Goal: Book appointment/travel/reservation

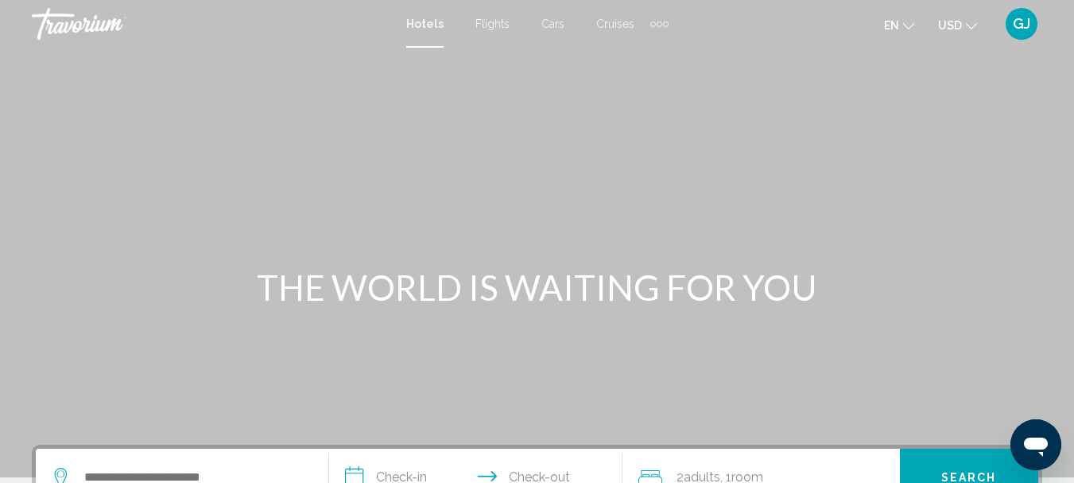
click at [659, 17] on div "Extra navigation items" at bounding box center [659, 24] width 18 height 24
click at [639, 52] on span "Activities" at bounding box center [634, 53] width 45 height 13
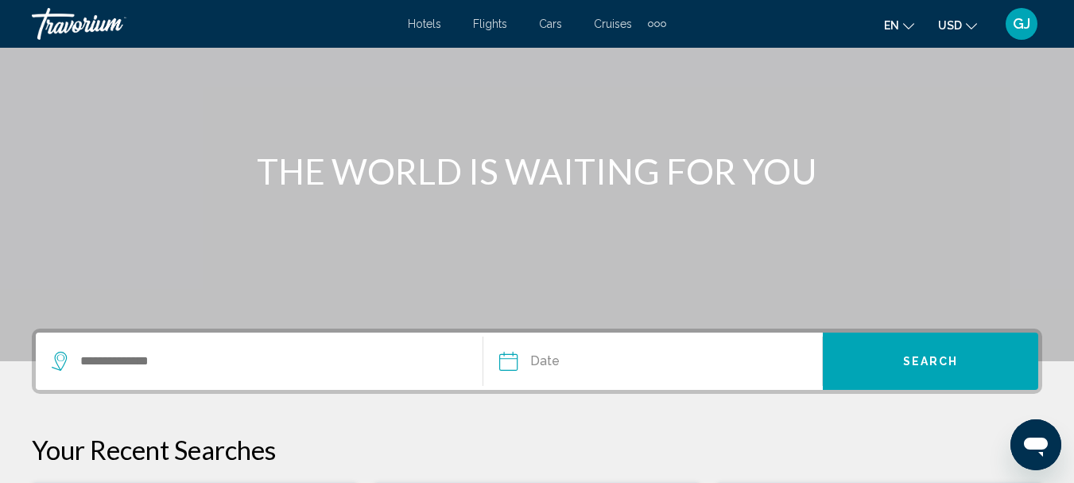
scroll to position [159, 0]
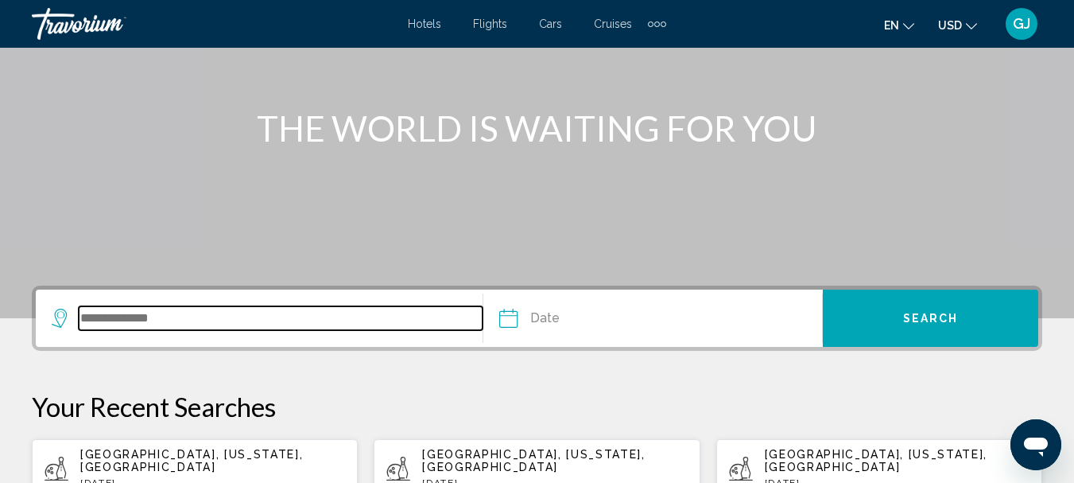
click at [162, 325] on input "Search widget" at bounding box center [281, 318] width 404 height 24
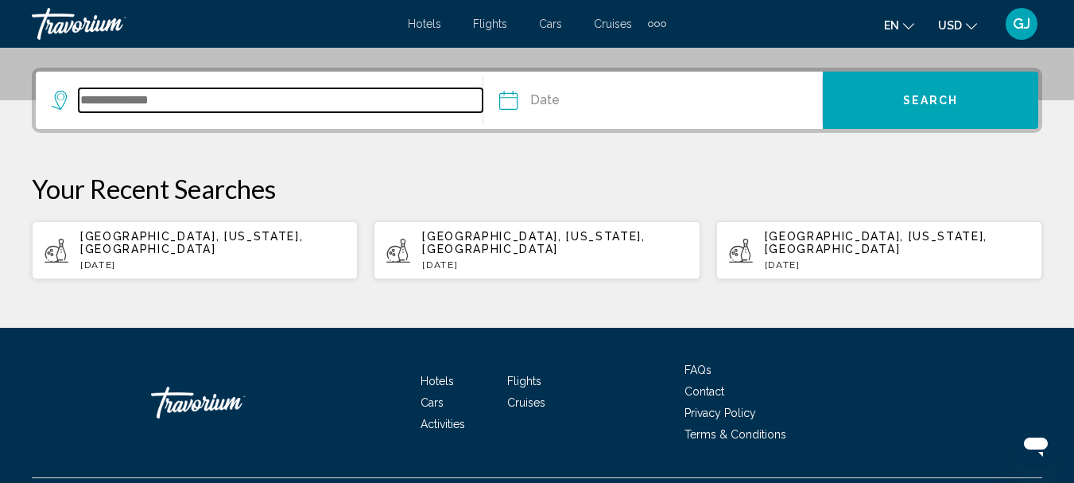
scroll to position [393, 0]
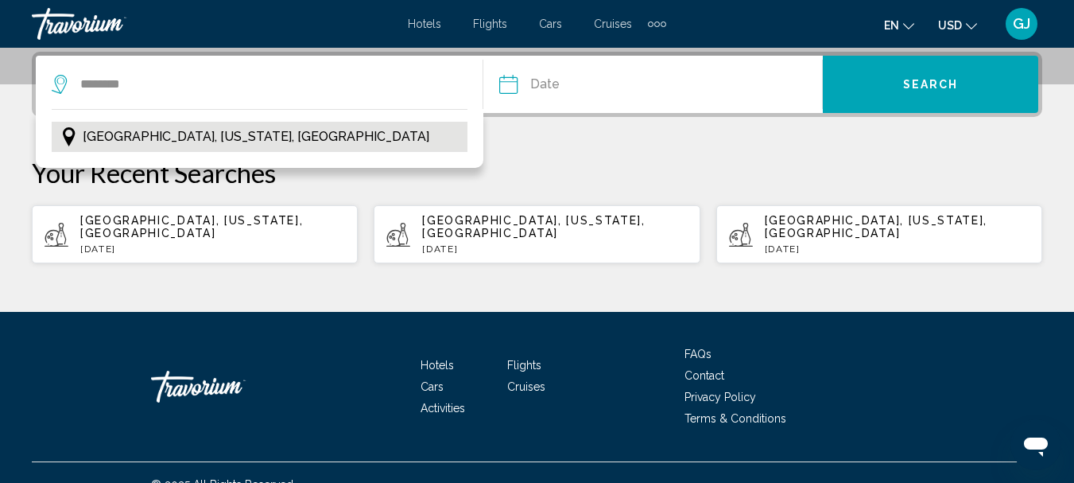
click at [201, 138] on span "[GEOGRAPHIC_DATA], [US_STATE], [GEOGRAPHIC_DATA]" at bounding box center [256, 137] width 347 height 22
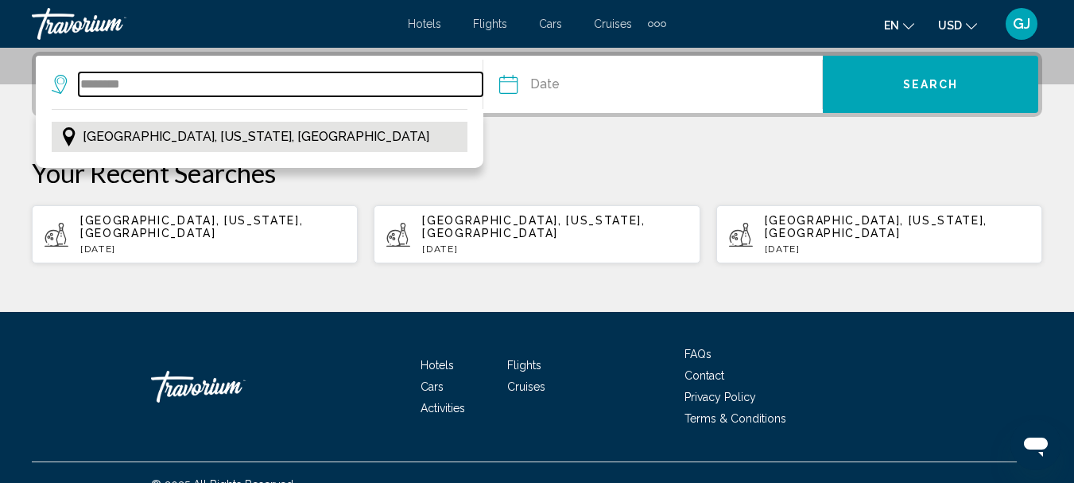
type input "**********"
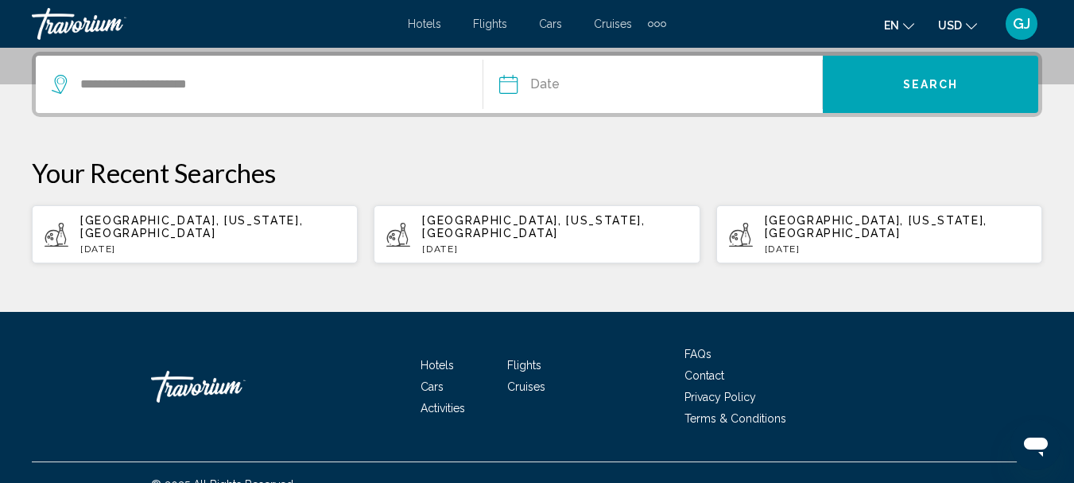
click at [516, 85] on input "Date" at bounding box center [579, 87] width 168 height 62
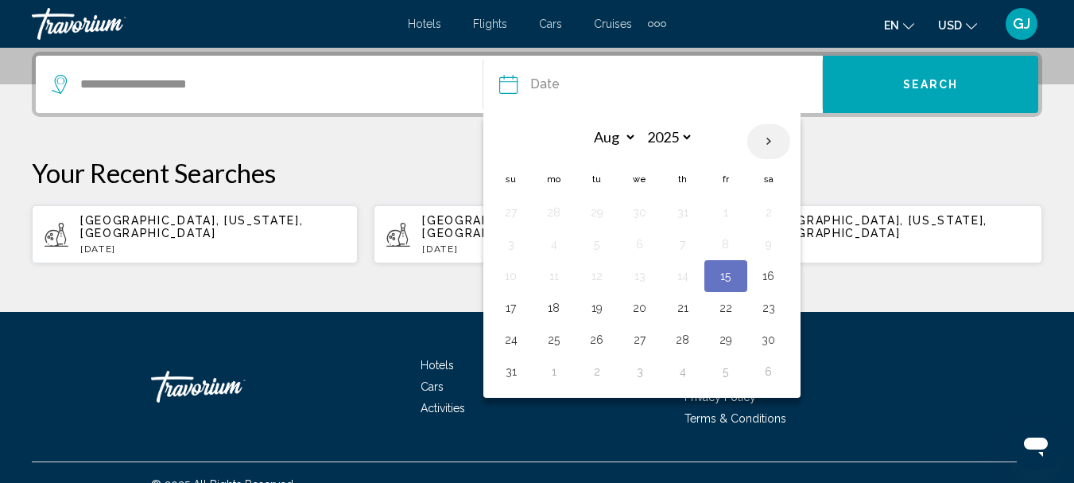
click at [771, 142] on th "Next month" at bounding box center [768, 141] width 43 height 35
select select "*"
click at [510, 244] on button "7" at bounding box center [511, 244] width 25 height 22
type input "**********"
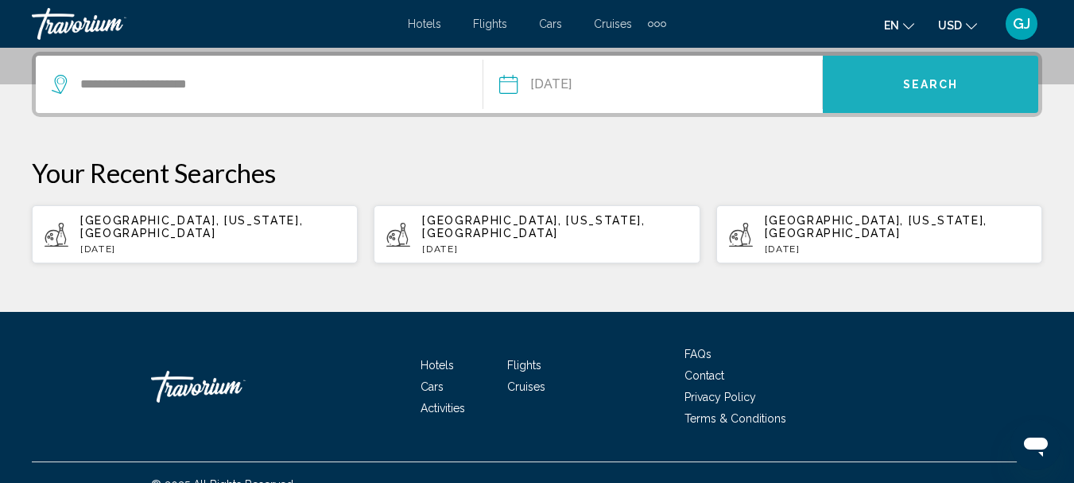
click at [896, 84] on button "Search" at bounding box center [930, 84] width 215 height 57
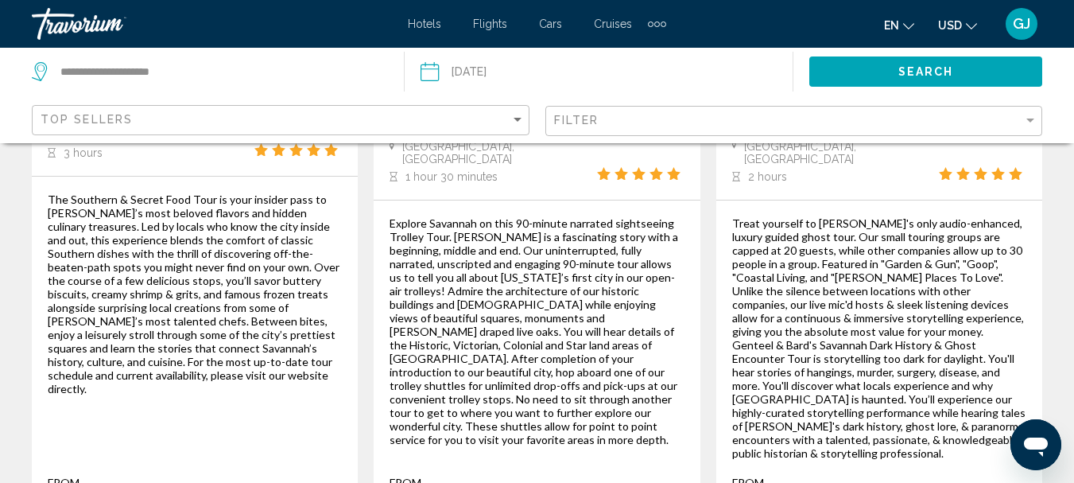
scroll to position [2704, 0]
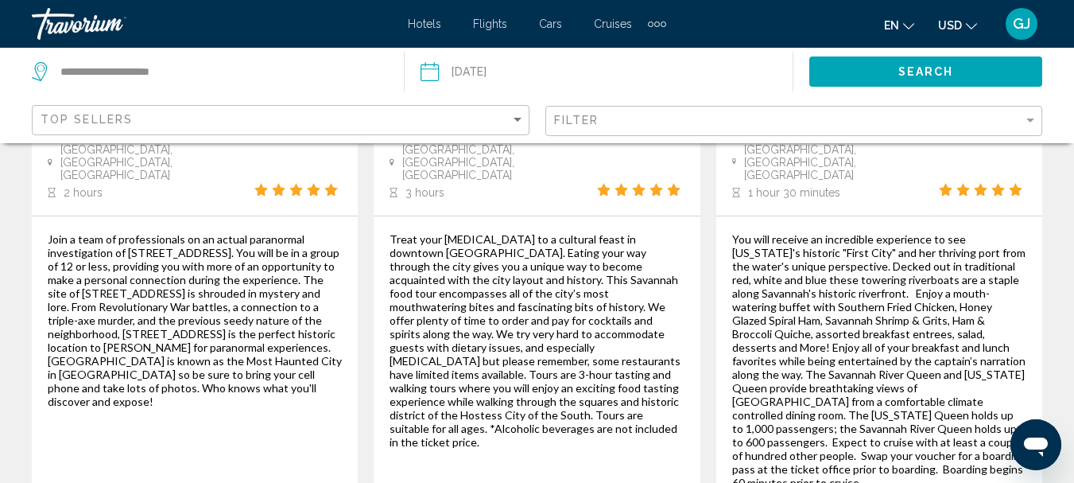
scroll to position [2545, 0]
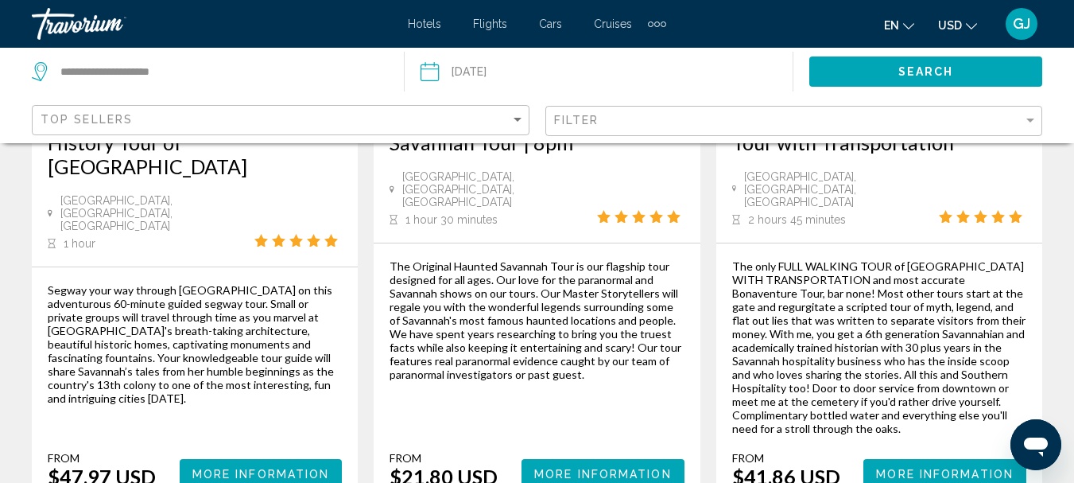
scroll to position [2704, 0]
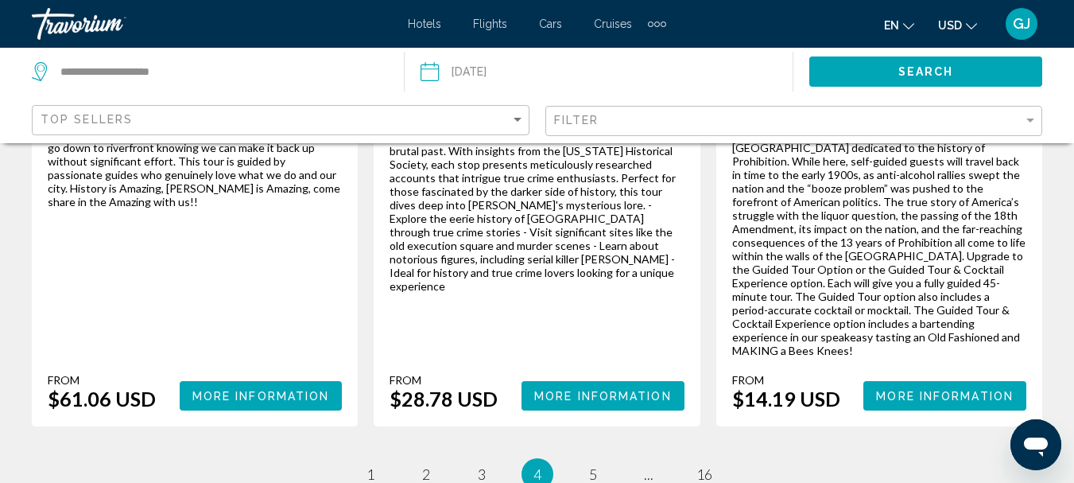
scroll to position [2813, 0]
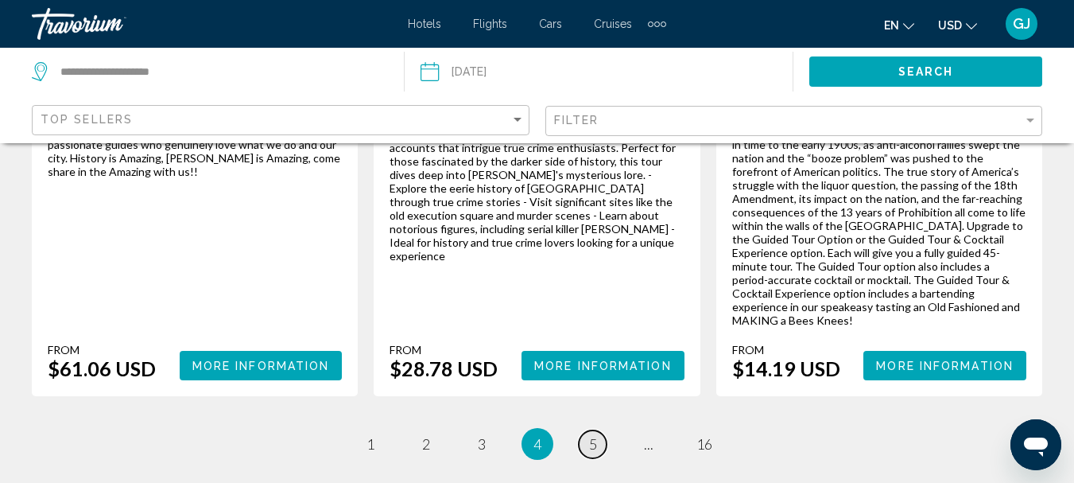
click at [589, 435] on span "5" at bounding box center [593, 443] width 8 height 17
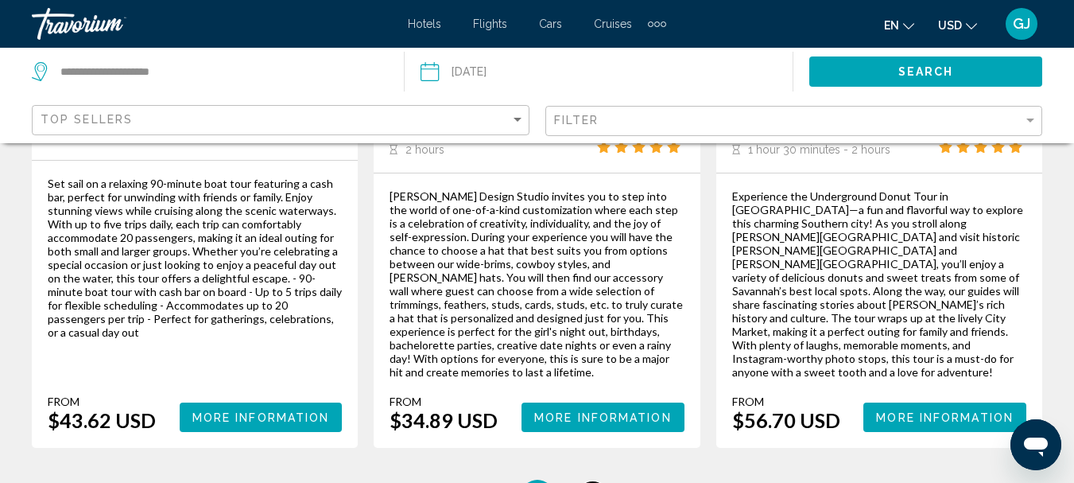
scroll to position [2783, 0]
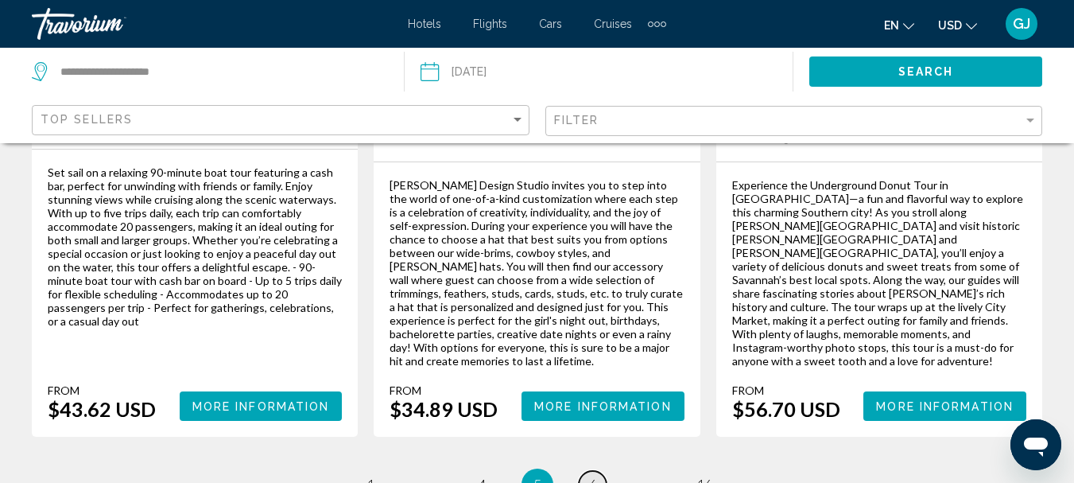
click at [585, 471] on link "page 6" at bounding box center [593, 485] width 28 height 28
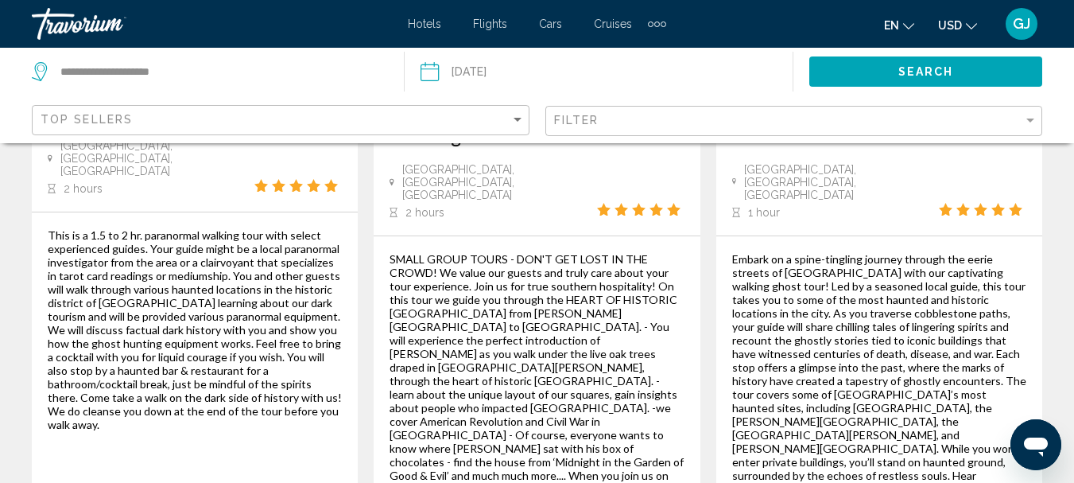
scroll to position [2624, 0]
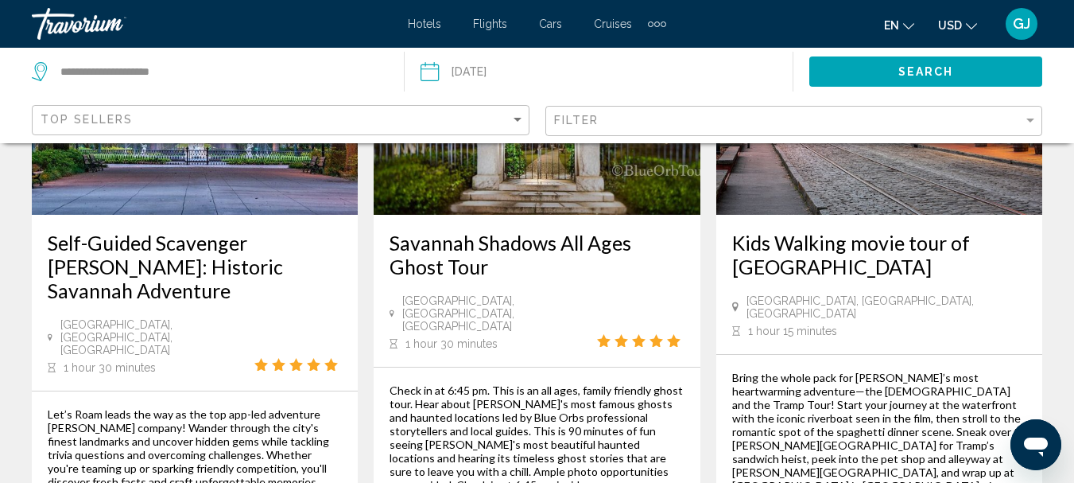
scroll to position [2545, 0]
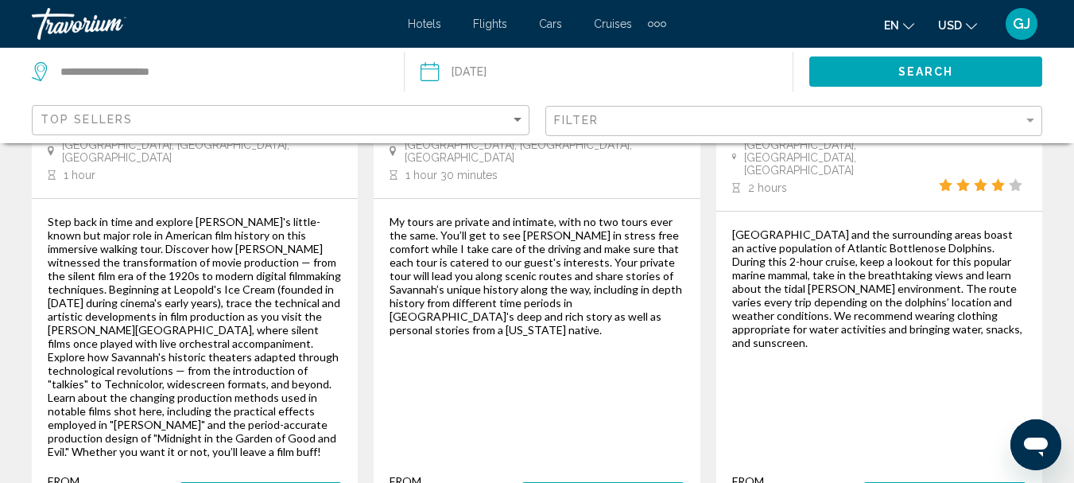
scroll to position [2783, 0]
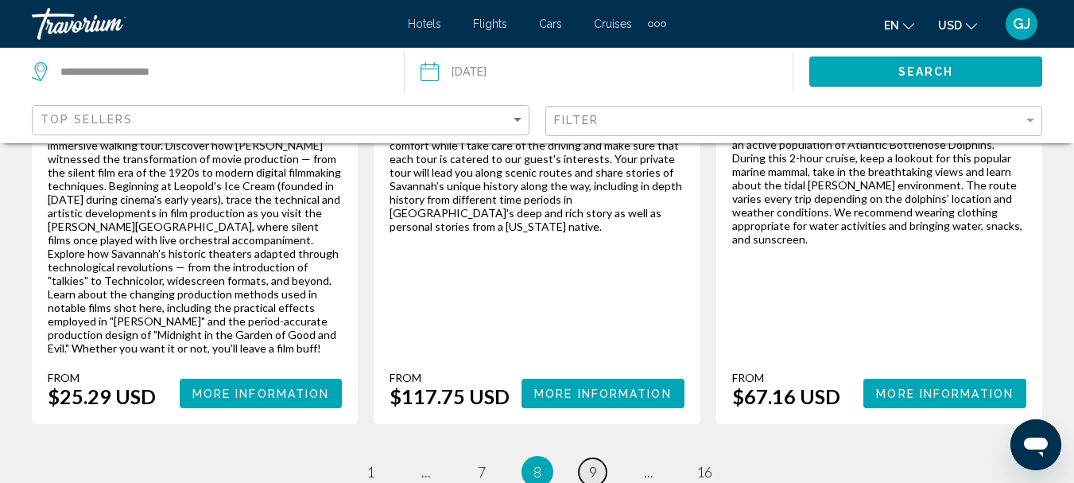
click at [591, 463] on span "9" at bounding box center [593, 471] width 8 height 17
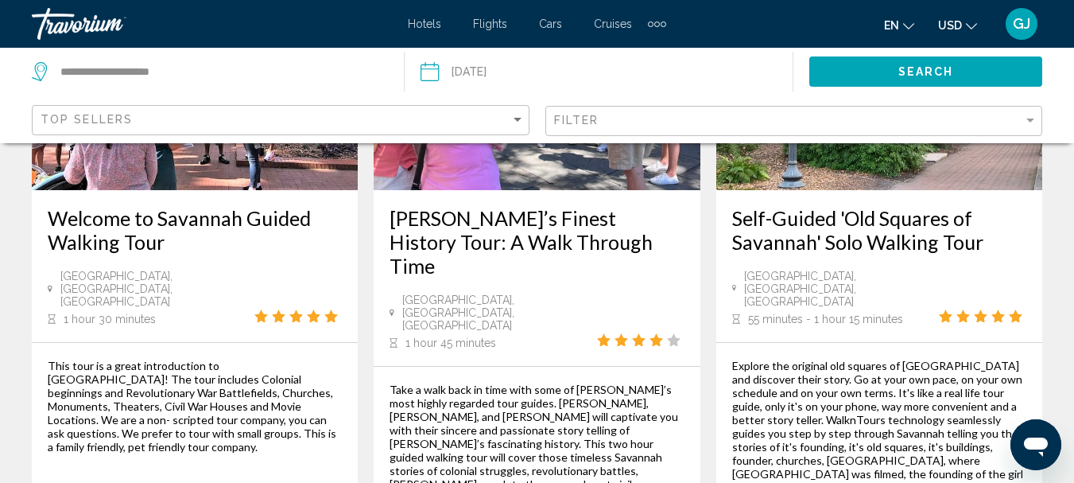
scroll to position [2704, 0]
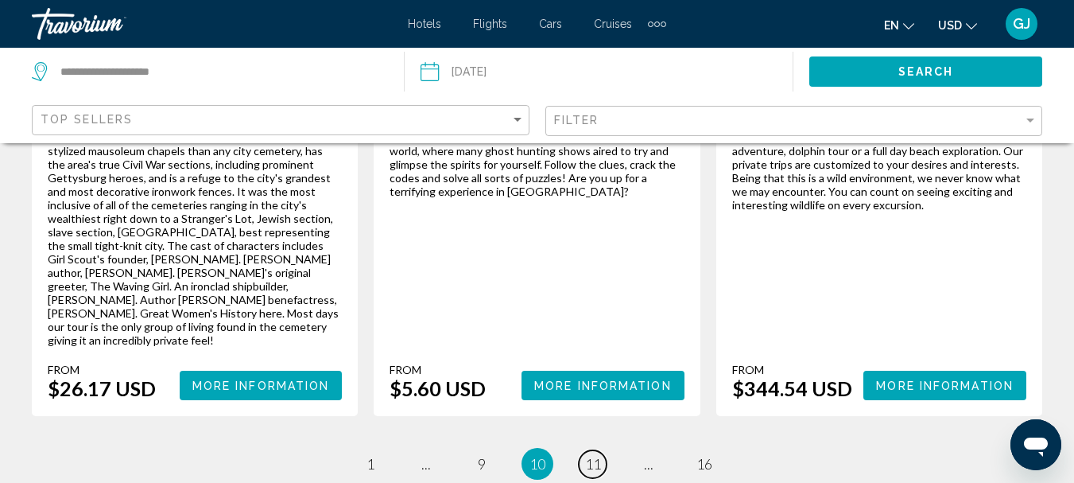
scroll to position [2773, 0]
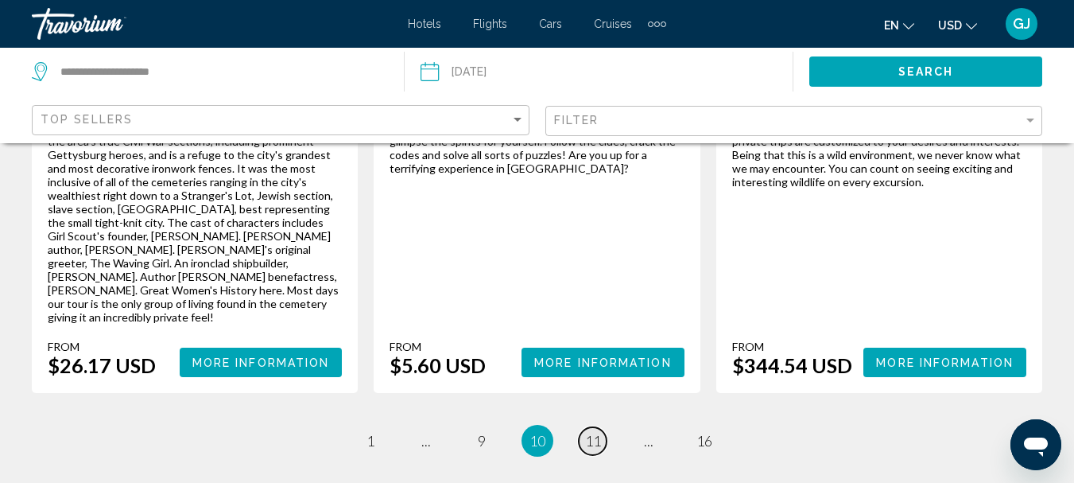
click at [593, 432] on span "11" at bounding box center [593, 440] width 16 height 17
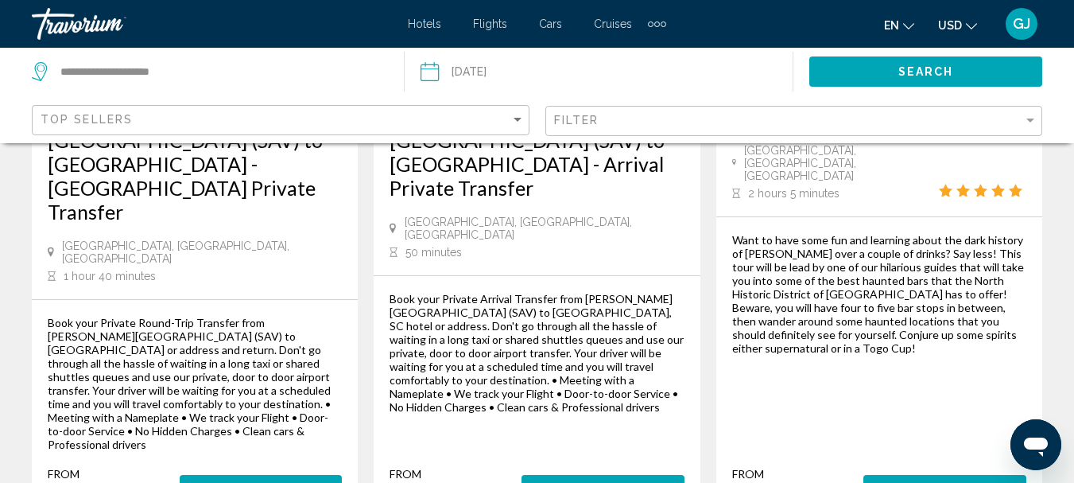
scroll to position [2624, 0]
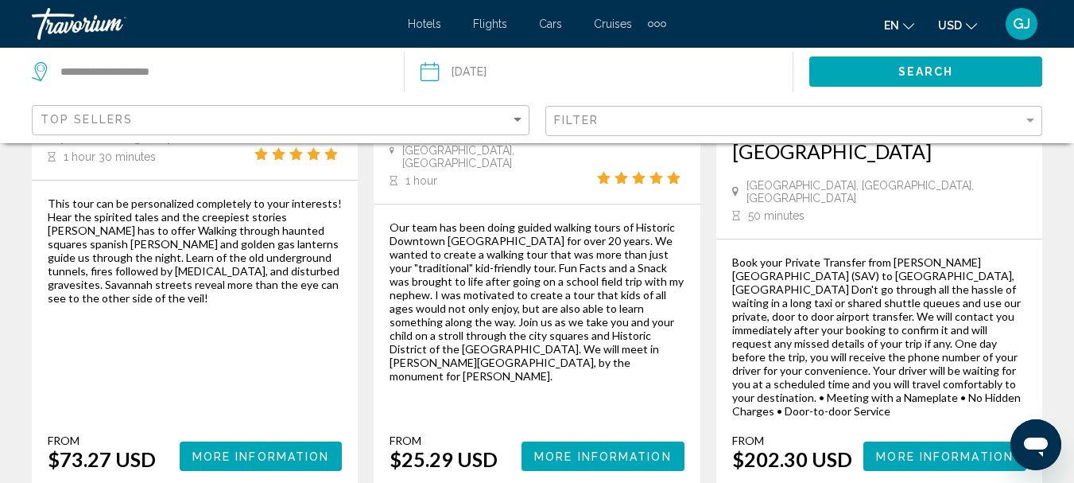
scroll to position [2783, 0]
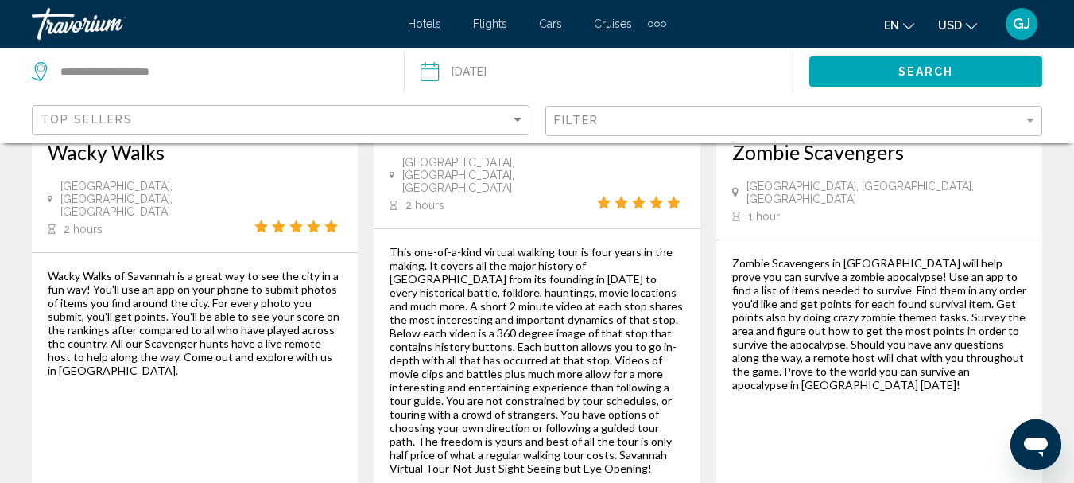
scroll to position [2704, 0]
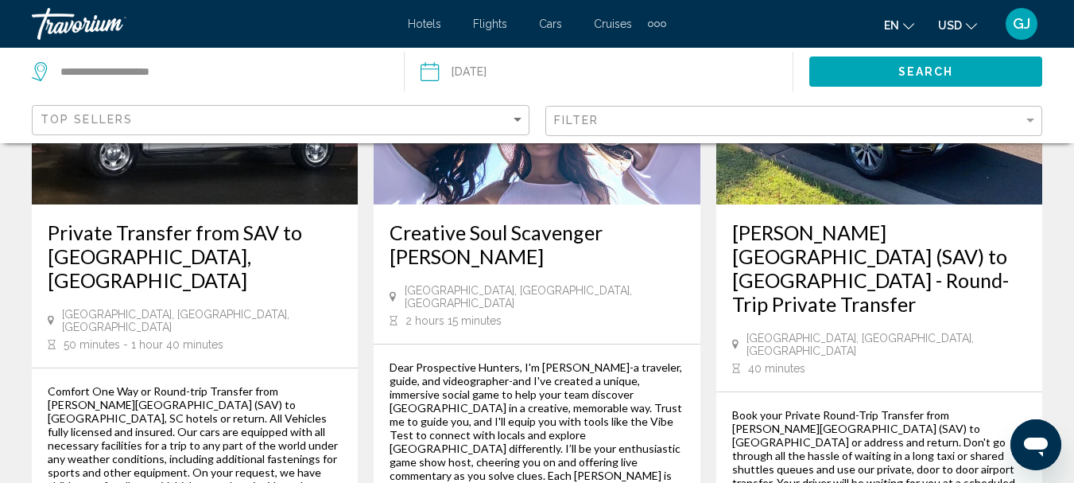
scroll to position [2465, 0]
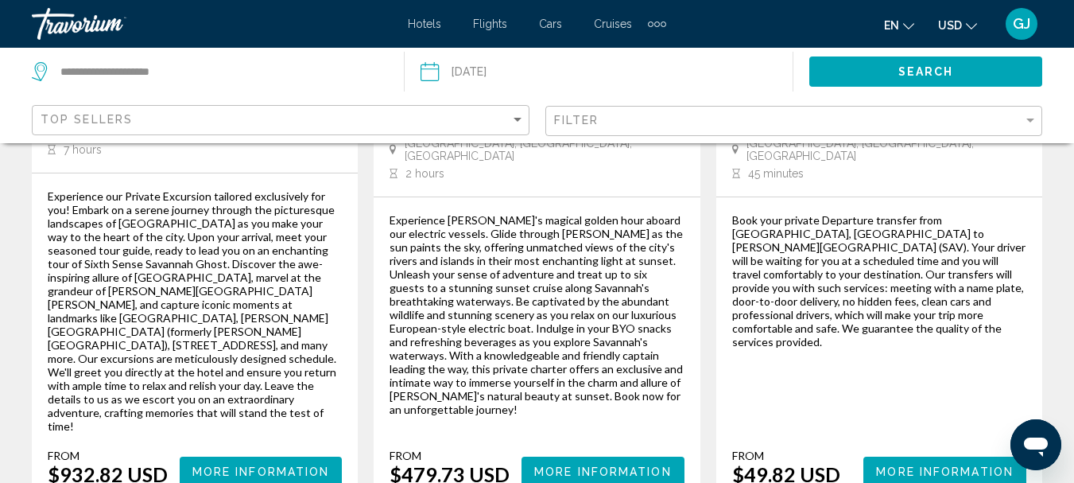
scroll to position [2624, 0]
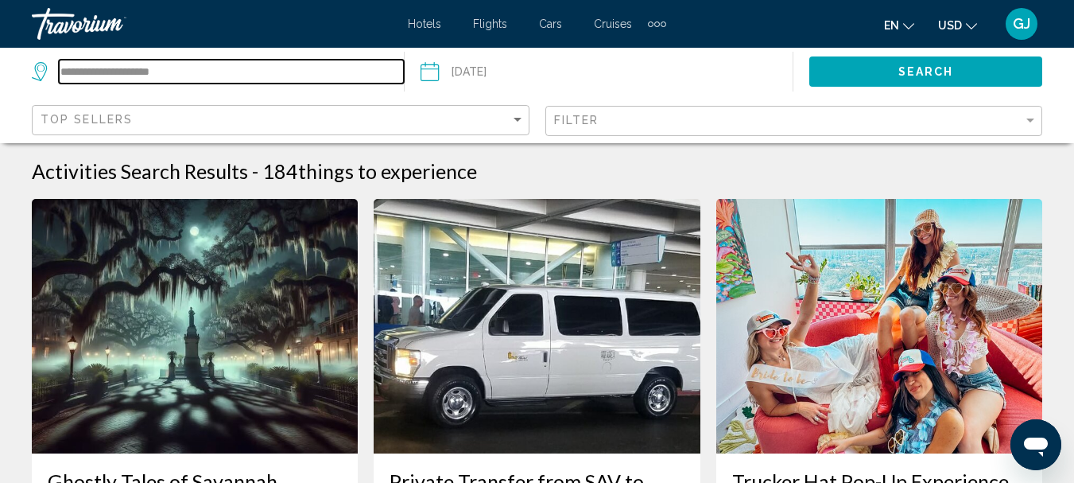
click at [195, 74] on input "**********" at bounding box center [231, 72] width 345 height 24
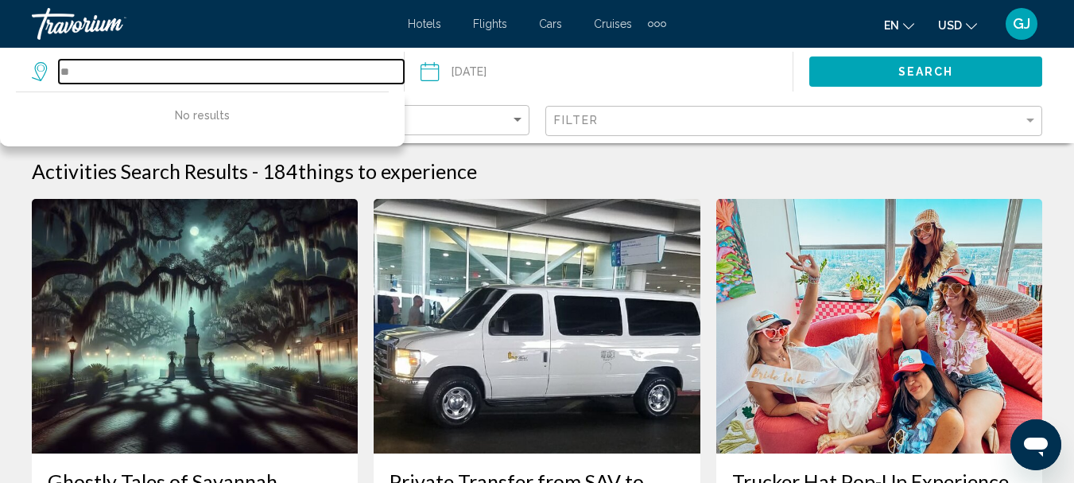
type input "*"
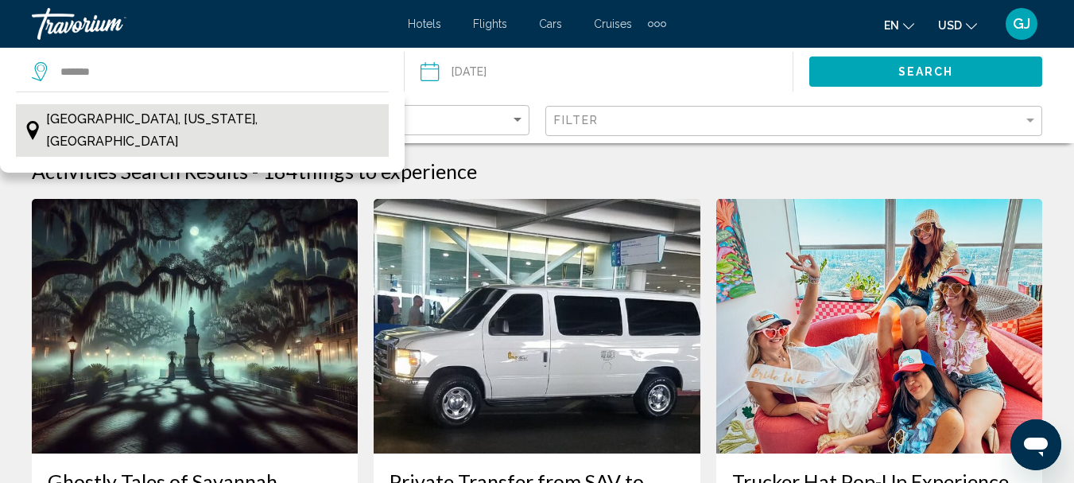
click at [200, 123] on span "[GEOGRAPHIC_DATA], [US_STATE], [GEOGRAPHIC_DATA]" at bounding box center [213, 130] width 335 height 45
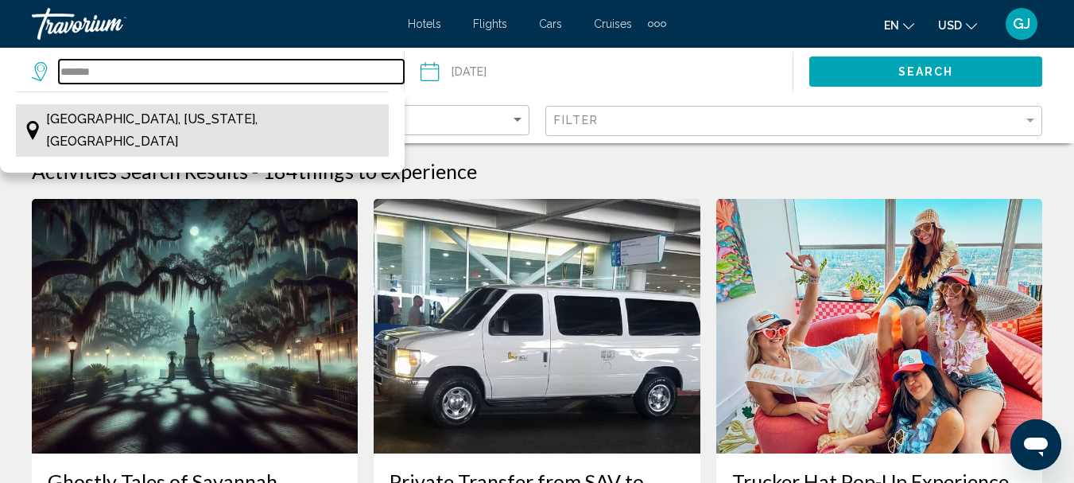
type input "**********"
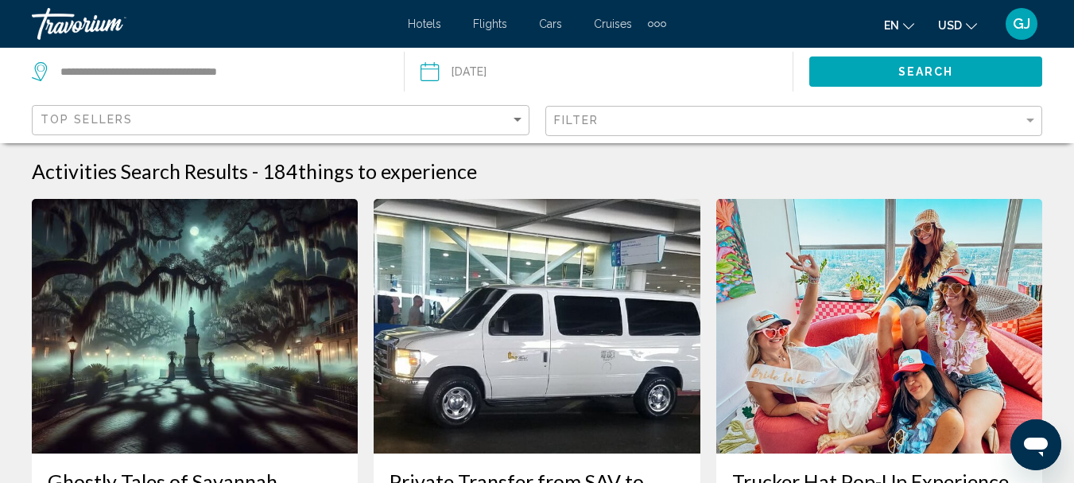
click at [443, 72] on input "Date: Sep 7, 2025" at bounding box center [513, 74] width 192 height 52
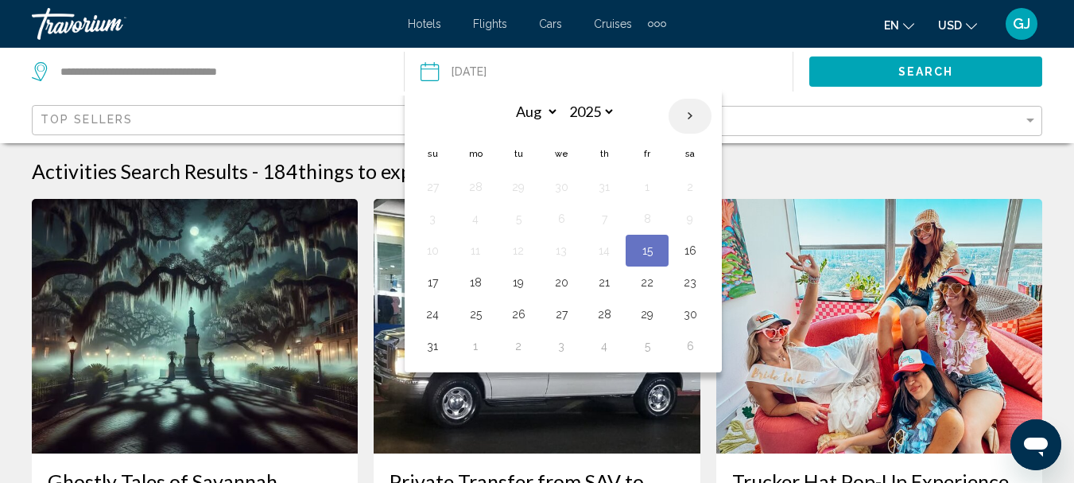
click at [689, 115] on th "Next month" at bounding box center [690, 116] width 43 height 35
select select "*"
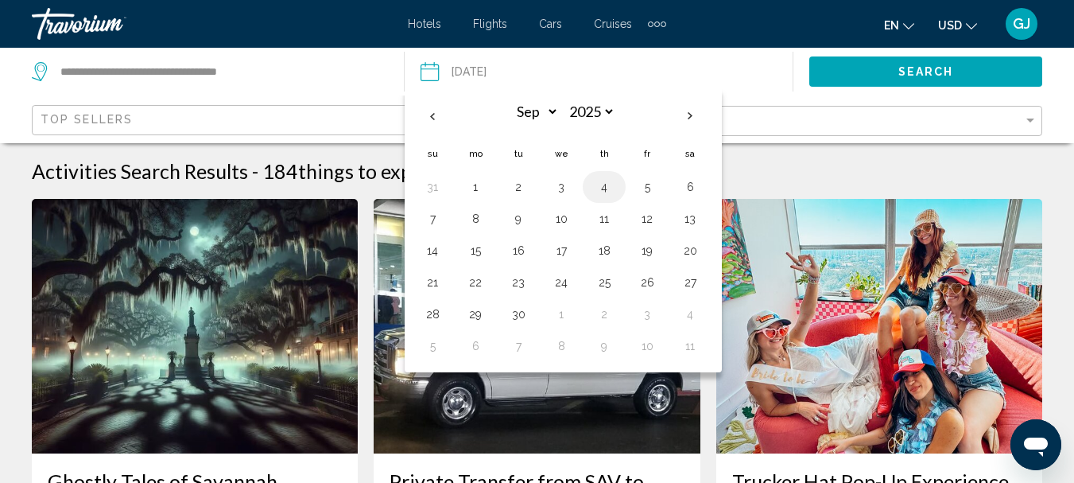
click at [604, 184] on button "4" at bounding box center [604, 187] width 25 height 22
type input "**********"
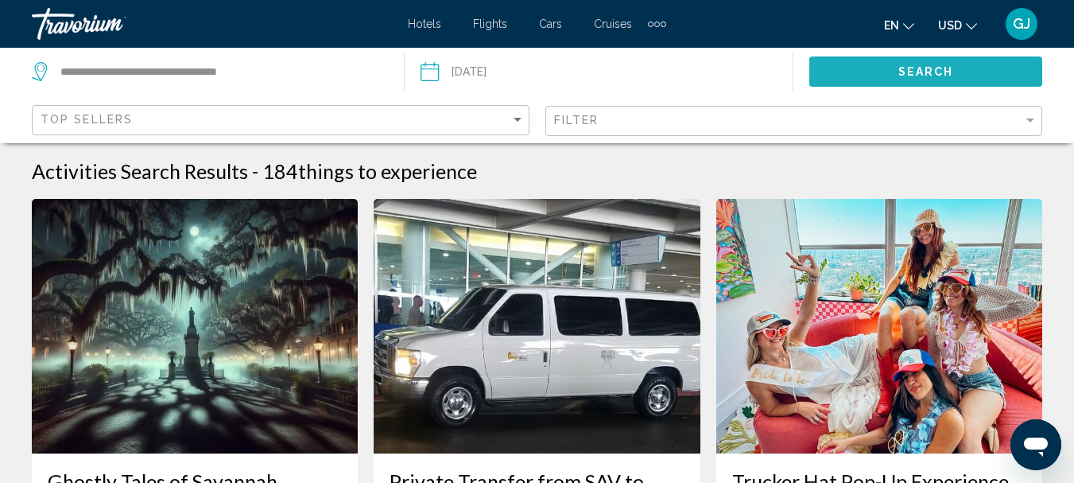
click at [904, 67] on span "Search" at bounding box center [927, 72] width 56 height 13
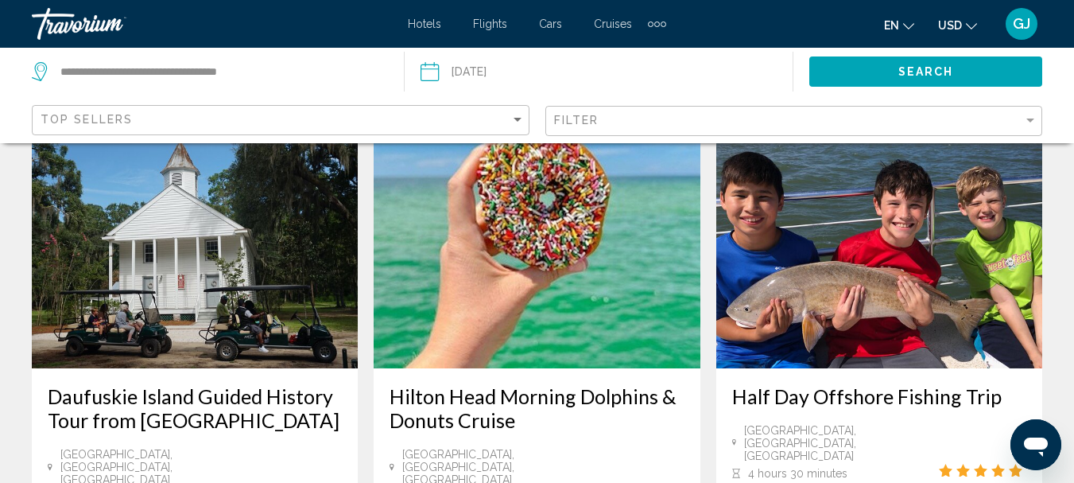
scroll to position [1590, 0]
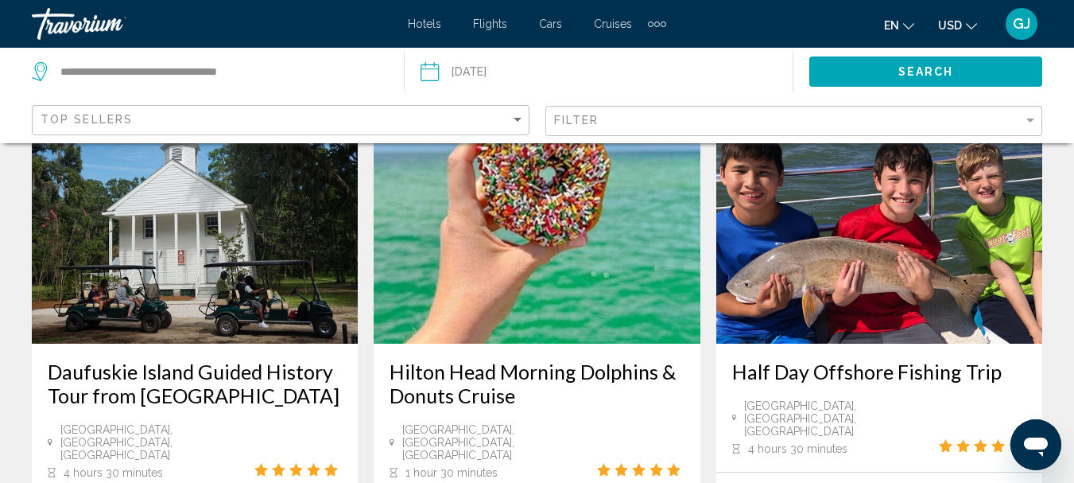
click at [146, 200] on img "Main content" at bounding box center [195, 216] width 326 height 254
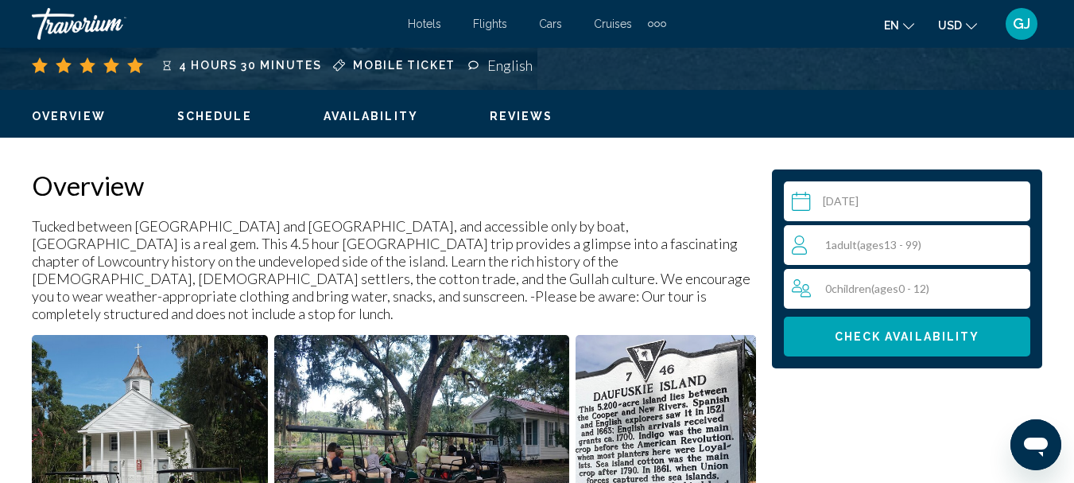
scroll to position [741, 0]
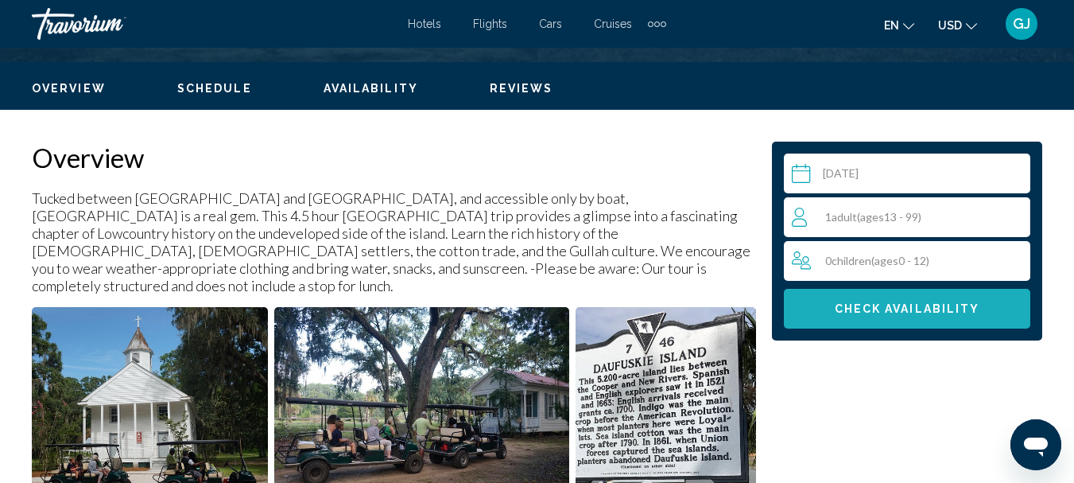
click at [876, 301] on span "Check Availability" at bounding box center [908, 307] width 146 height 13
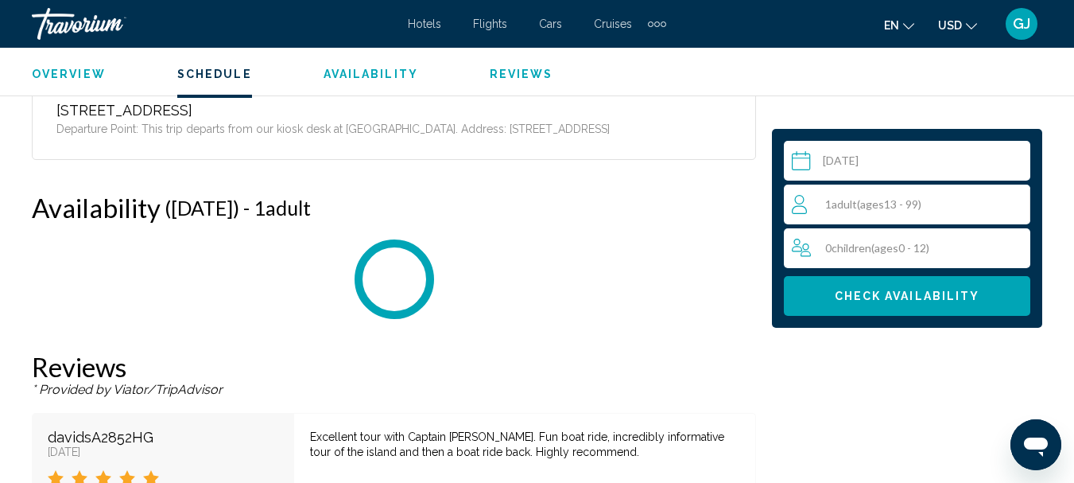
scroll to position [2573, 0]
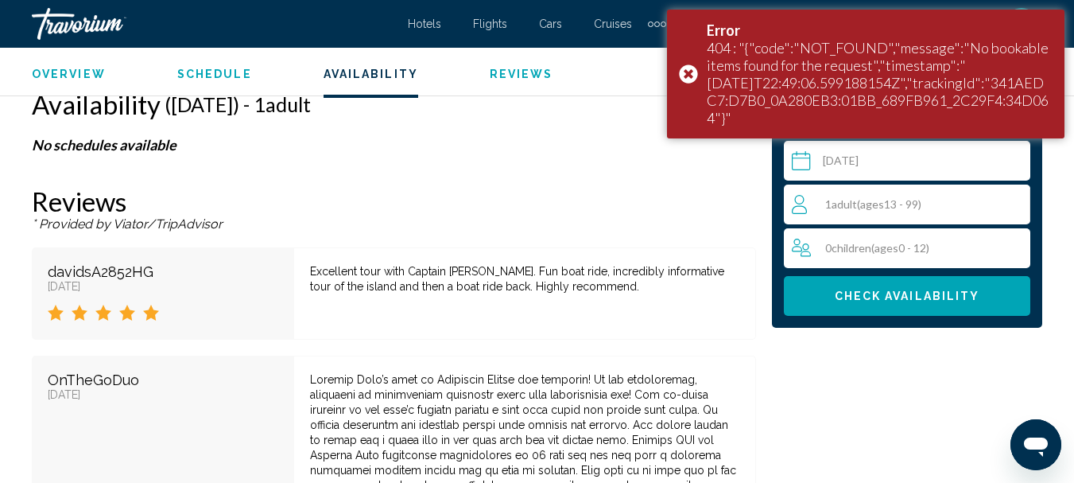
click at [832, 207] on span "1 Adult Adults ( ages [DEMOGRAPHIC_DATA])" at bounding box center [873, 204] width 96 height 14
click at [1008, 199] on icon "Increment adults" at bounding box center [1015, 203] width 14 height 19
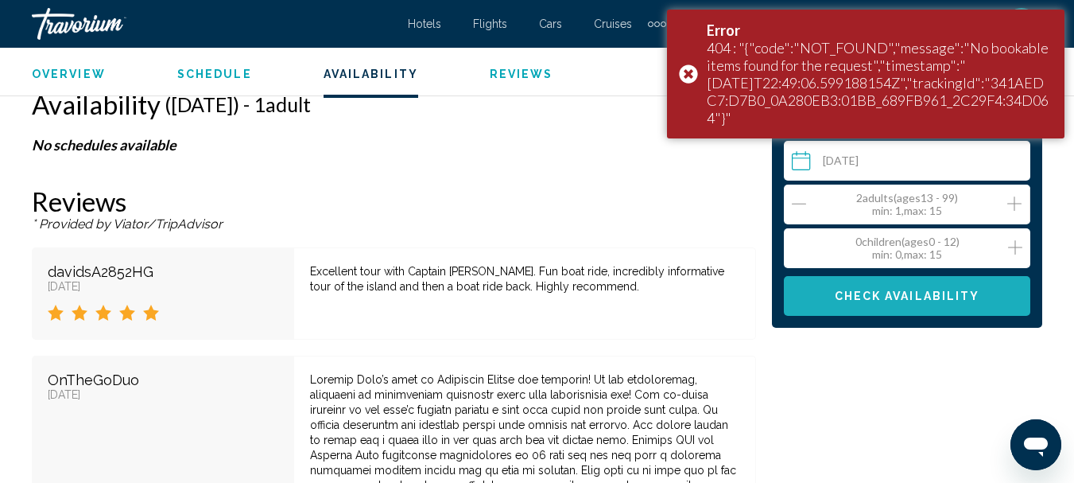
click at [914, 292] on span "Check Availability" at bounding box center [908, 296] width 146 height 13
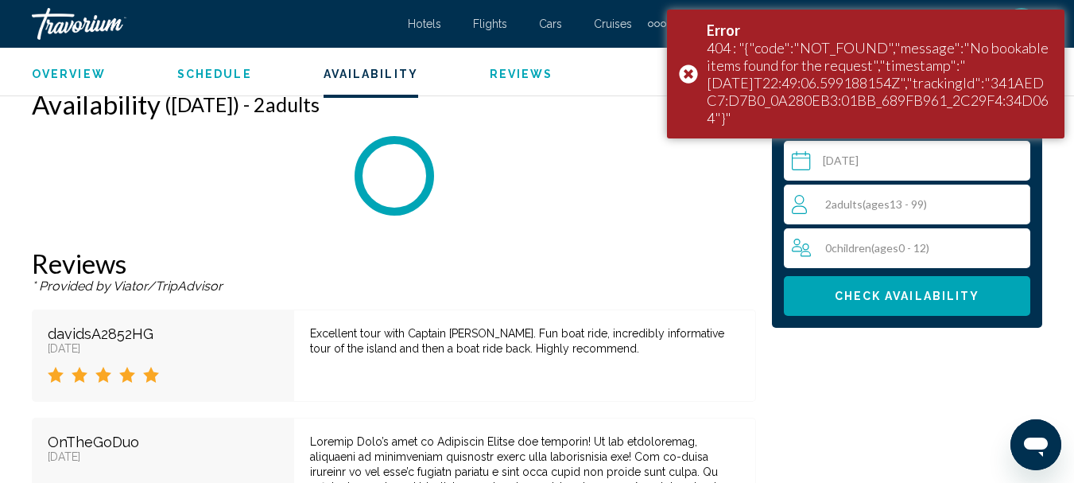
scroll to position [2574, 0]
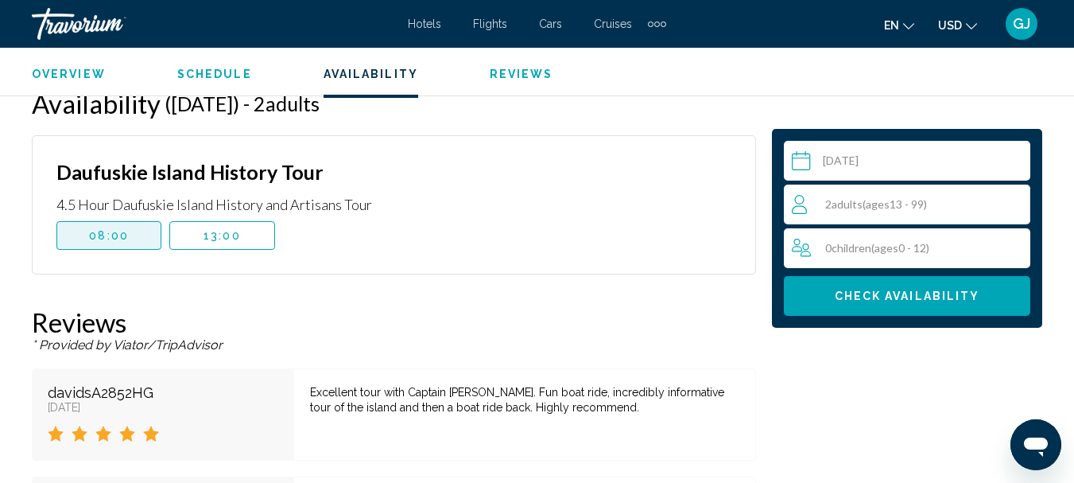
click at [128, 247] on button "08:00" at bounding box center [108, 235] width 105 height 29
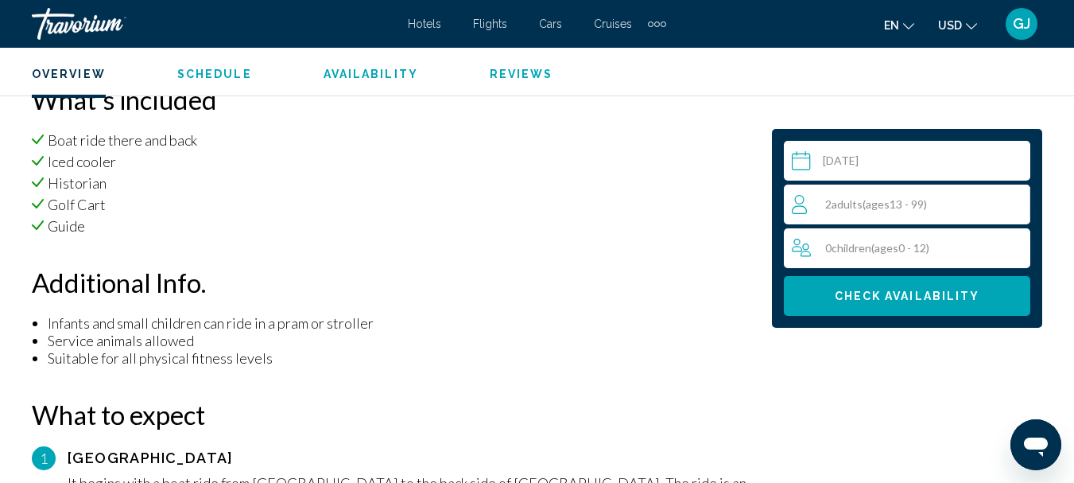
scroll to position [1620, 0]
